Goal: Navigation & Orientation: Go to known website

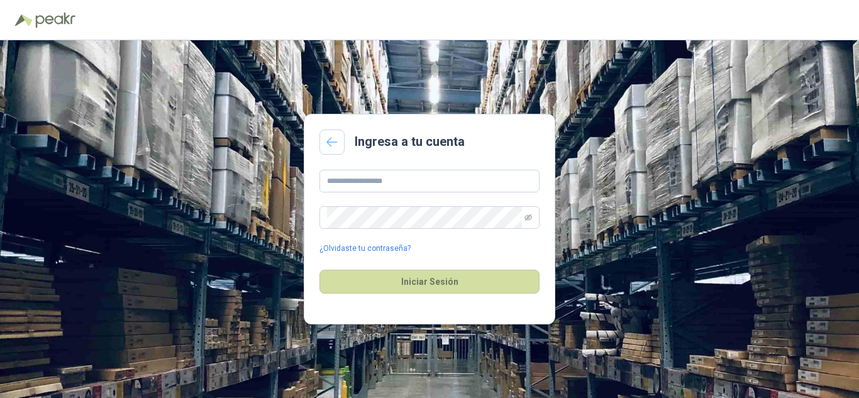
click at [326, 136] on link at bounding box center [332, 142] width 25 height 25
click at [337, 147] on link at bounding box center [332, 142] width 25 height 25
